Goal: Task Accomplishment & Management: Manage account settings

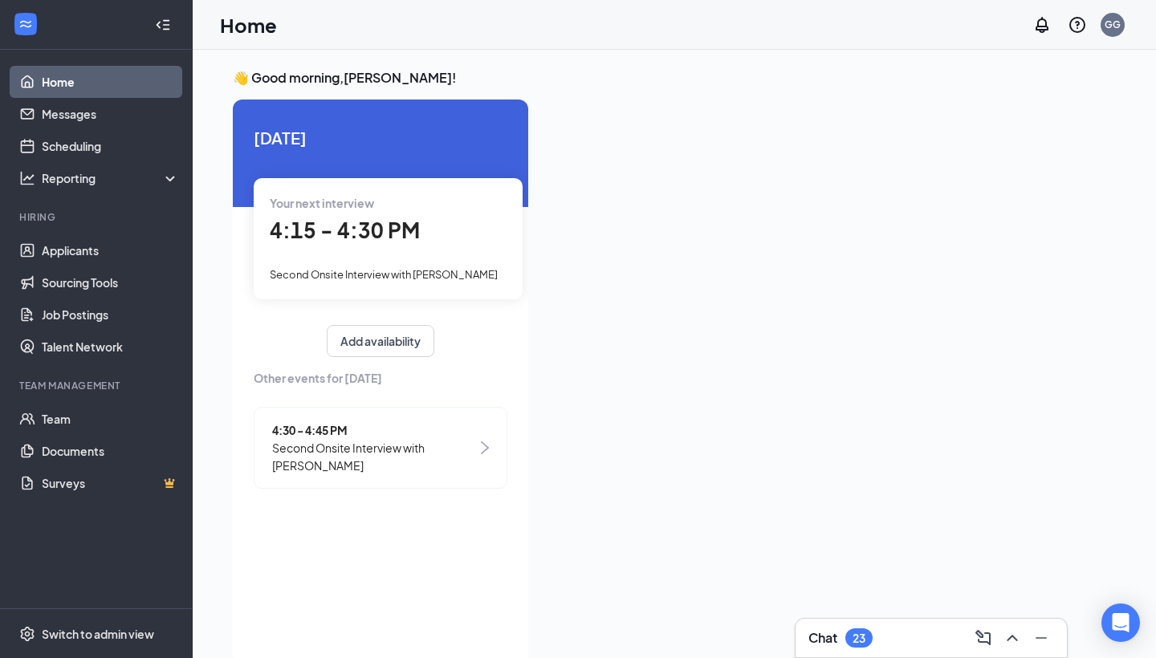
click at [396, 220] on span "4:15 - 4:30 PM" at bounding box center [345, 230] width 150 height 26
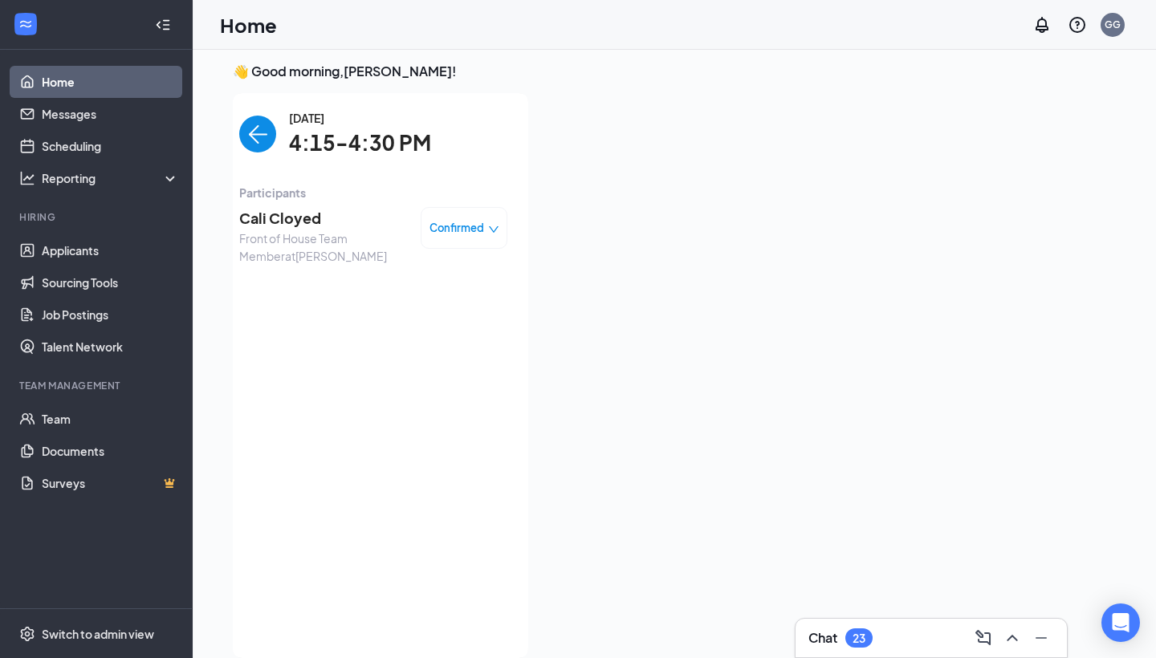
scroll to position [6, 0]
click at [308, 218] on span "Cali Cloyed" at bounding box center [323, 218] width 169 height 22
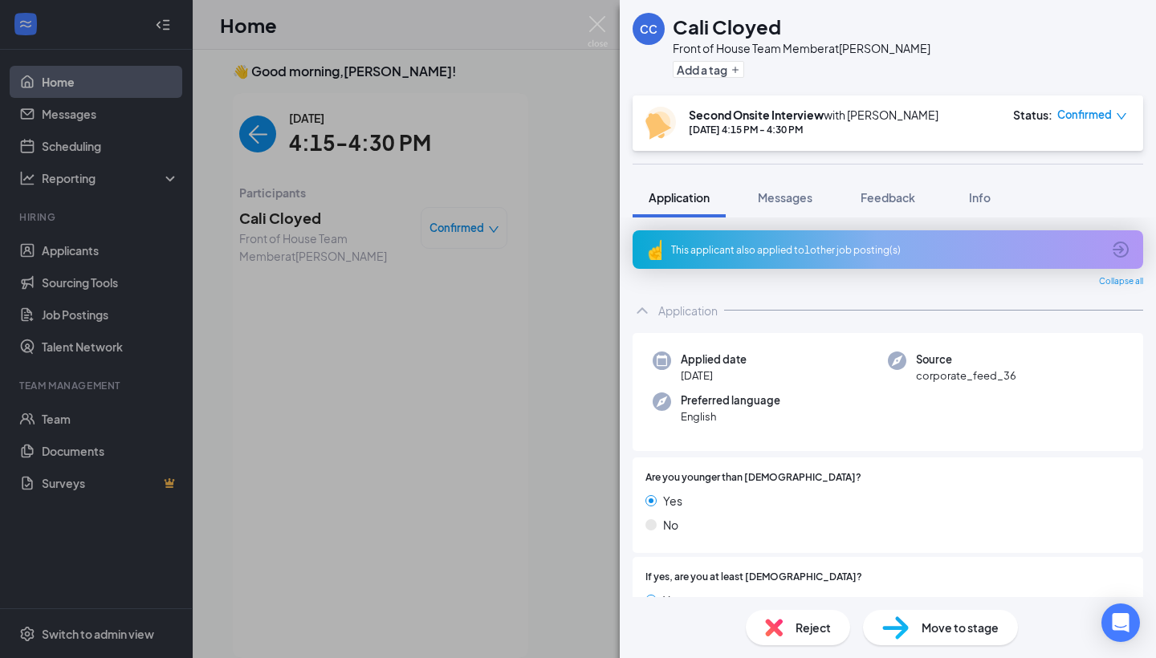
click at [1123, 256] on icon "ArrowCircle" at bounding box center [1120, 250] width 16 height 16
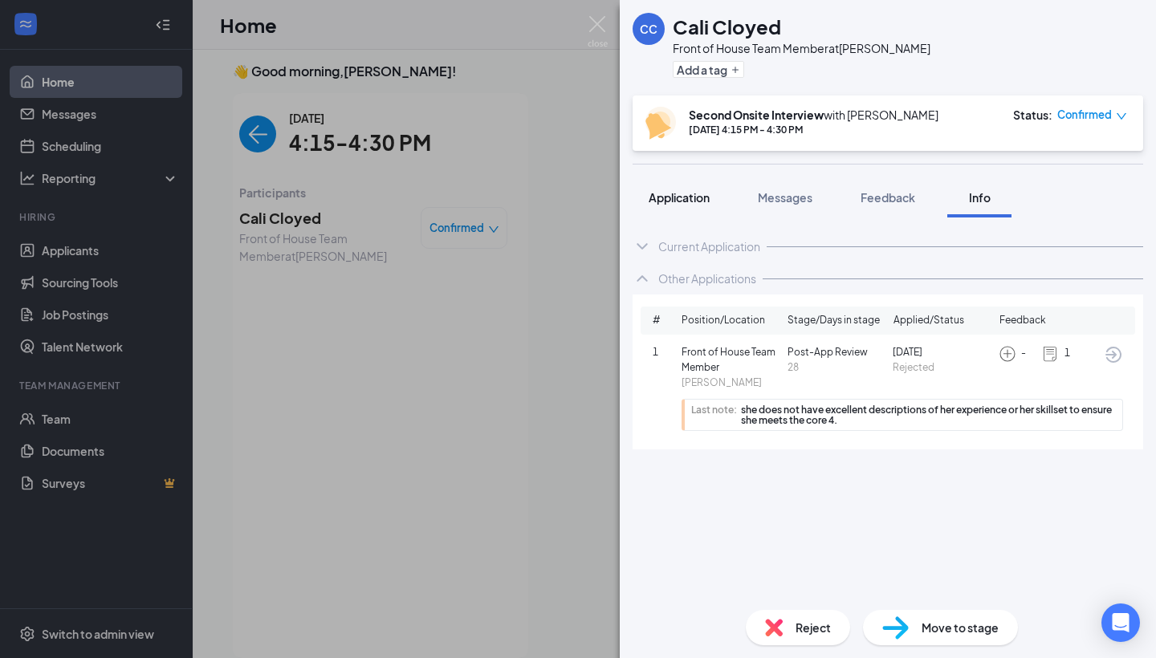
click at [658, 201] on span "Application" at bounding box center [679, 197] width 61 height 14
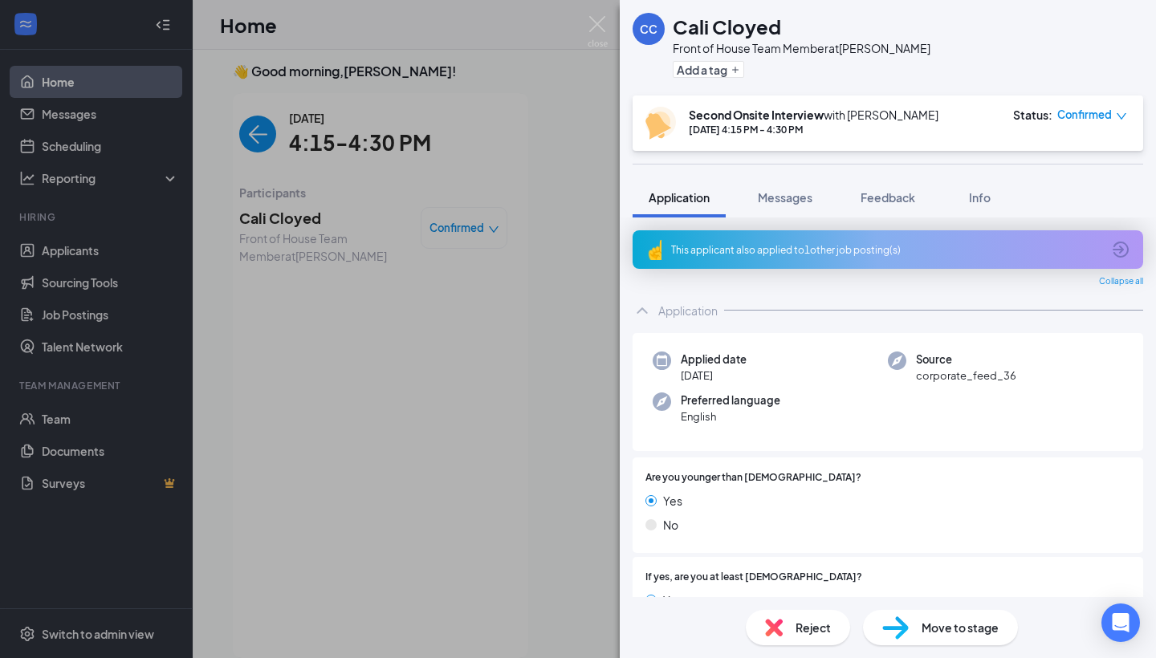
click at [1123, 248] on icon "ArrowCircle" at bounding box center [1120, 249] width 19 height 19
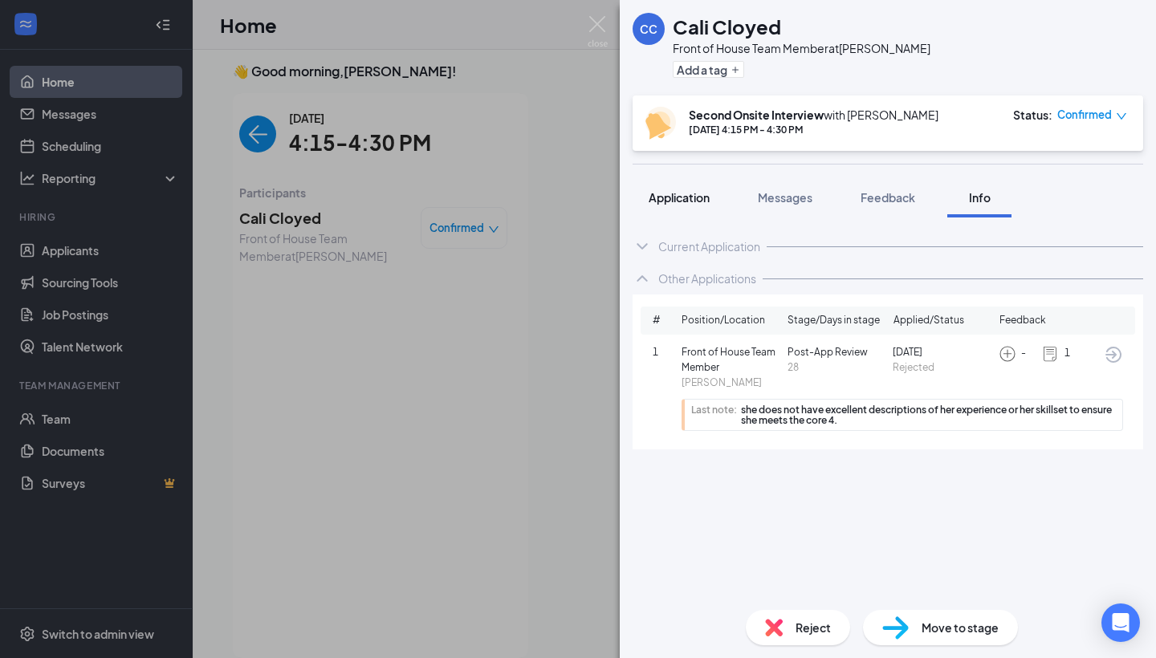
click at [713, 193] on button "Application" at bounding box center [678, 197] width 93 height 40
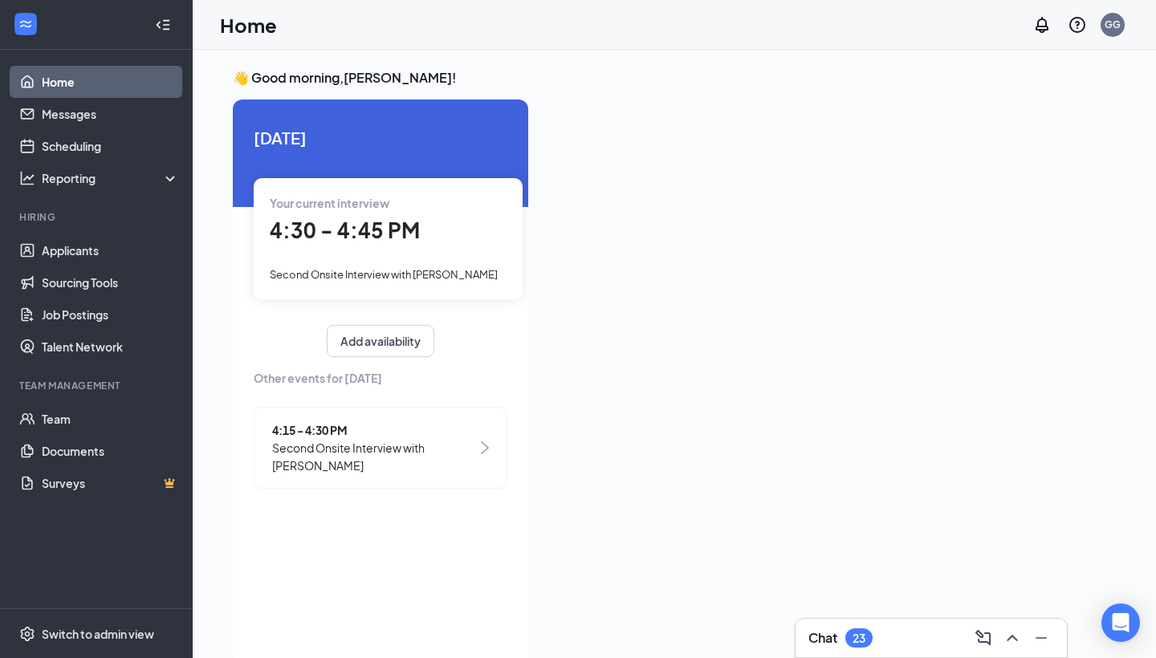
click at [412, 248] on div "Your current interview 4:30 - 4:45 PM Second Onsite Interview with [PERSON_NAME]" at bounding box center [388, 238] width 269 height 120
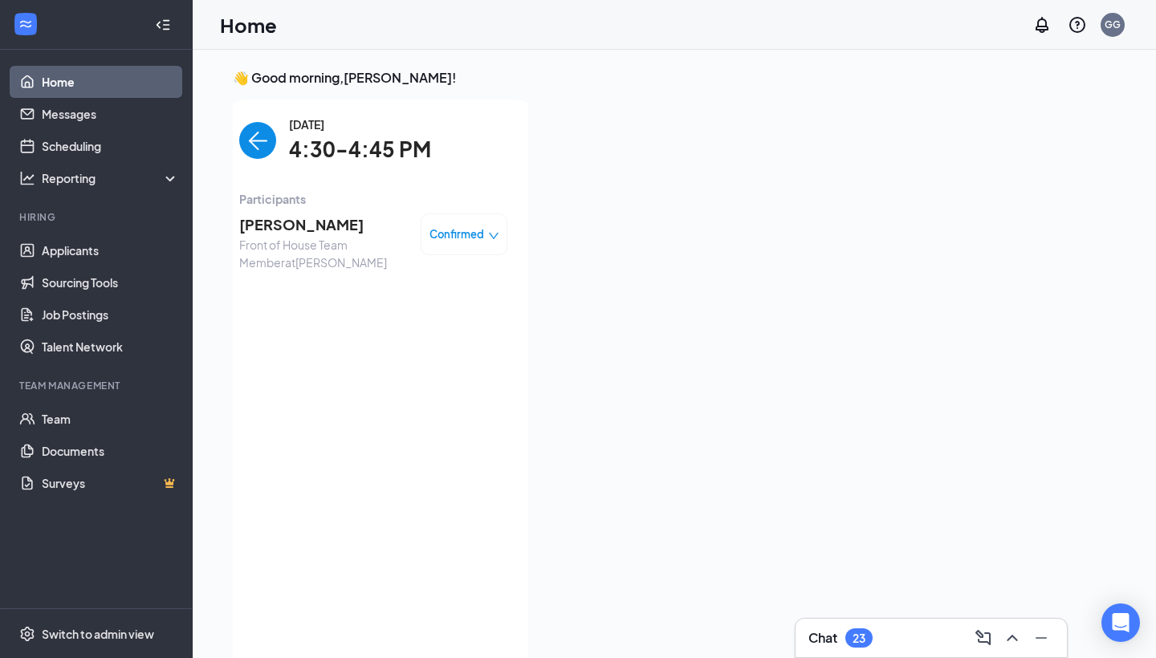
scroll to position [6, 0]
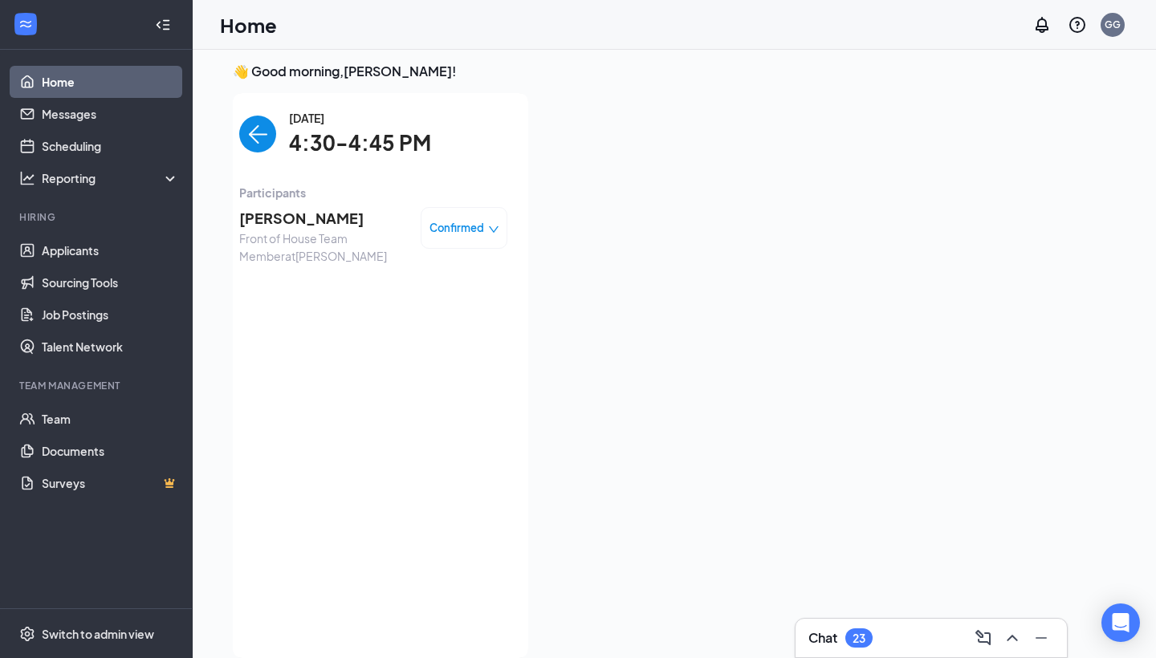
click at [312, 228] on span "[PERSON_NAME]" at bounding box center [323, 218] width 169 height 22
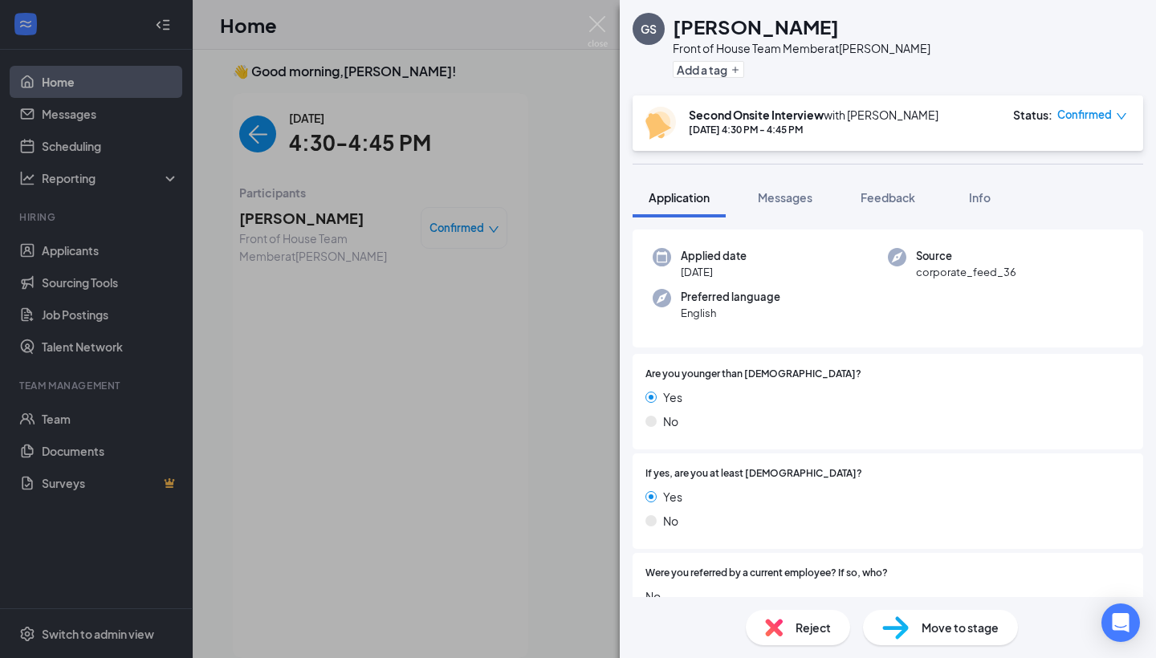
scroll to position [58, 0]
